Goal: Task Accomplishment & Management: Use online tool/utility

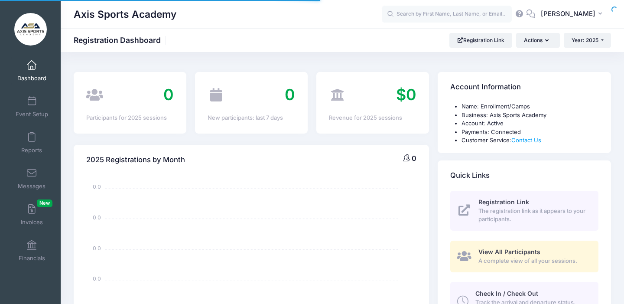
select select
click at [33, 108] on link "Event Setup" at bounding box center [31, 106] width 41 height 30
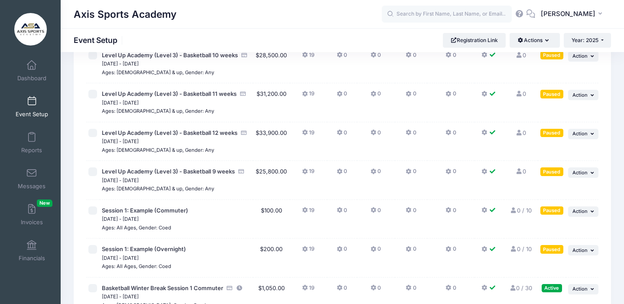
scroll to position [378, 0]
